Goal: Find specific page/section: Find specific page/section

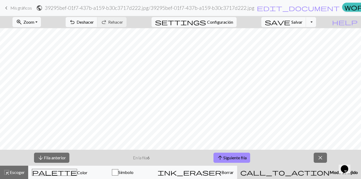
scroll to position [189, 0]
click at [247, 157] on font "Siguiente fila" at bounding box center [234, 157] width 23 height 5
click at [249, 155] on button "arrow_upward Siguiente fila" at bounding box center [232, 158] width 37 height 10
click at [243, 153] on button "arrow_upward Siguiente fila" at bounding box center [232, 158] width 37 height 10
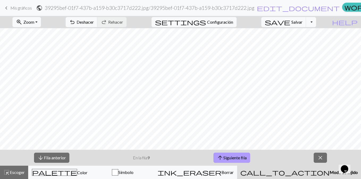
click at [234, 156] on font "Siguiente fila" at bounding box center [234, 157] width 23 height 5
click at [248, 155] on button "arrow_upward Siguiente fila" at bounding box center [232, 158] width 37 height 10
click at [242, 158] on font "Siguiente fila" at bounding box center [235, 157] width 23 height 5
click at [224, 161] on span "arrow_upward" at bounding box center [221, 157] width 6 height 7
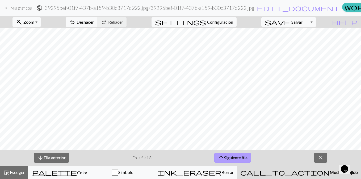
click at [234, 160] on button "arrow_upward Siguiente fila" at bounding box center [232, 158] width 37 height 10
click at [237, 160] on button "arrow_upward Siguiente fila" at bounding box center [232, 158] width 37 height 10
click at [238, 158] on font "Siguiente fila" at bounding box center [235, 157] width 23 height 5
click at [226, 161] on button "arrow_upward Siguiente fila" at bounding box center [232, 158] width 37 height 10
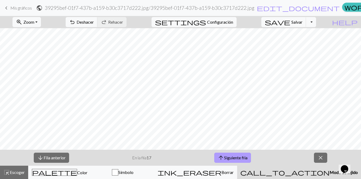
click at [226, 158] on font "Siguiente fila" at bounding box center [235, 157] width 23 height 5
click at [230, 155] on button "arrow_upward Siguiente fila" at bounding box center [232, 158] width 37 height 10
click at [236, 160] on button "arrow_upward Siguiente fila" at bounding box center [232, 158] width 37 height 10
click at [229, 155] on button "arrow_upward Siguiente fila" at bounding box center [232, 158] width 37 height 10
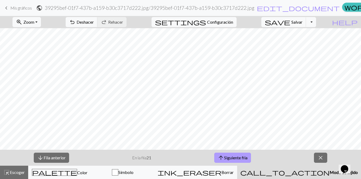
click at [231, 156] on font "Siguiente fila" at bounding box center [235, 157] width 23 height 5
